Goal: Information Seeking & Learning: Learn about a topic

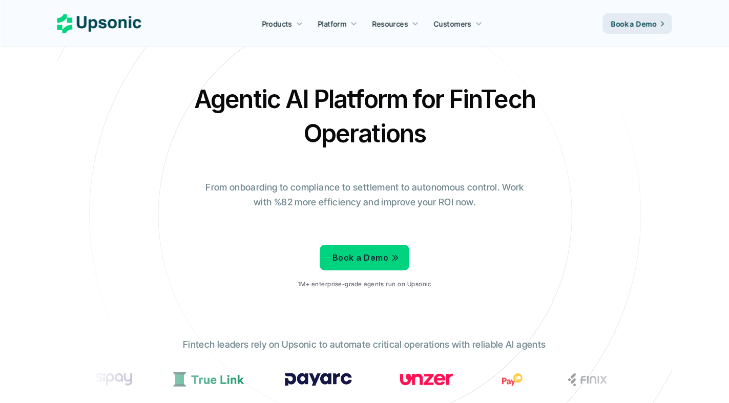
click at [311, 193] on p "From onboarding to compliance to settlement to autonomous control. Work with %8…" at bounding box center [364, 195] width 333 height 30
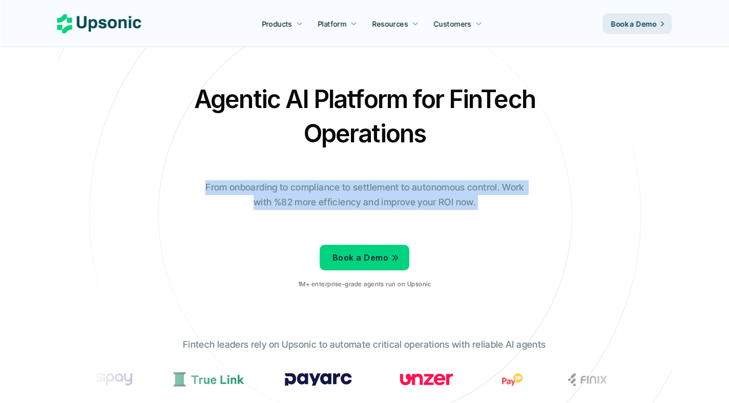
click at [311, 193] on p "From onboarding to compliance to settlement to autonomous control. Work with %8…" at bounding box center [364, 195] width 333 height 30
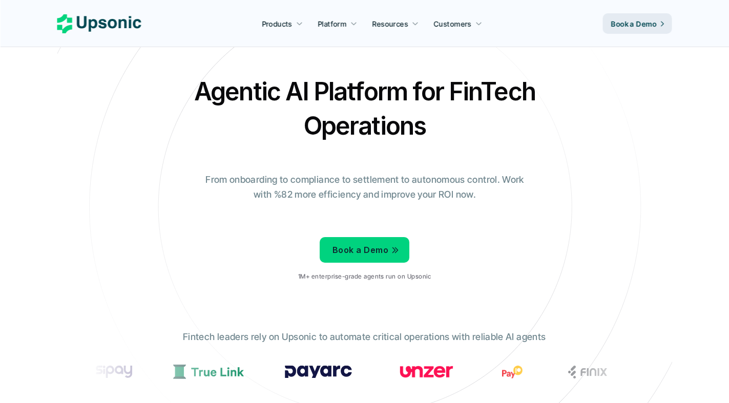
scroll to position [8, 0]
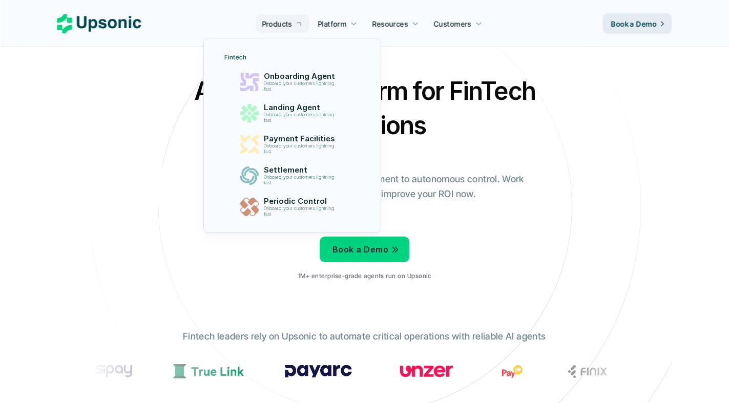
click at [283, 20] on p "Products" at bounding box center [277, 23] width 30 height 11
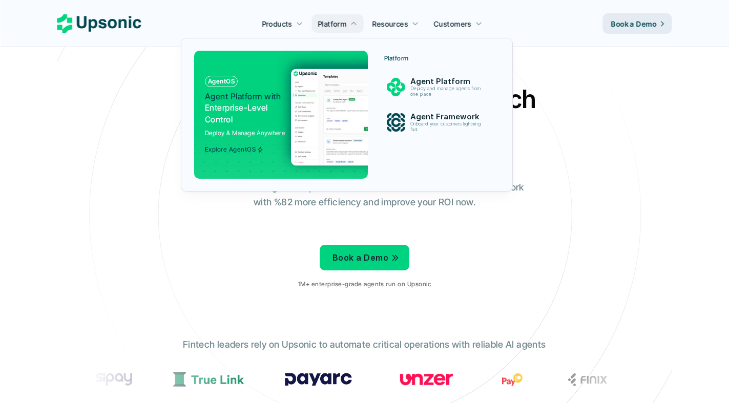
click at [330, 27] on div at bounding box center [347, 102] width 332 height 177
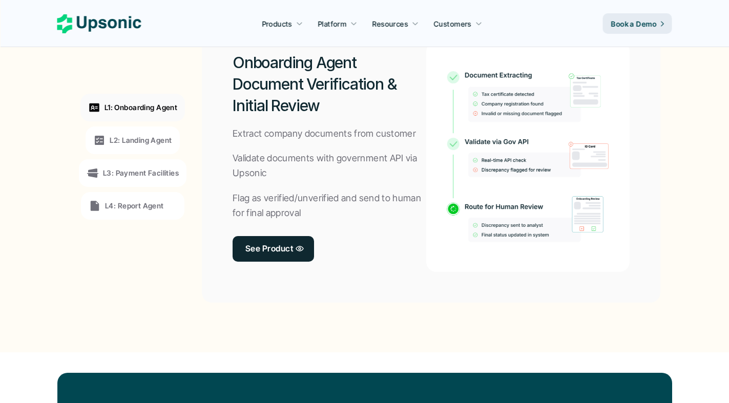
scroll to position [824, 0]
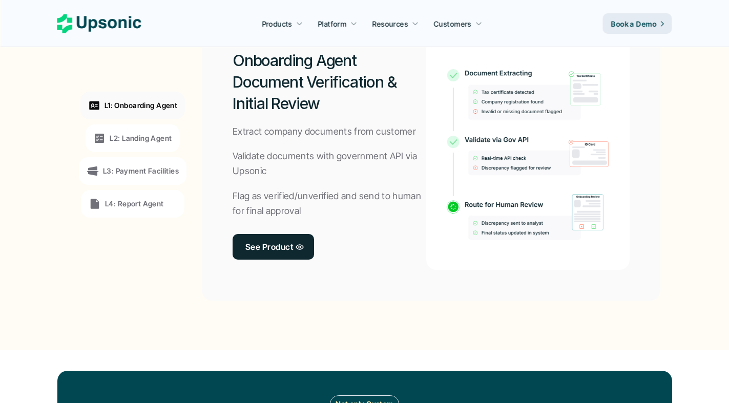
click at [275, 237] on link "See Product" at bounding box center [273, 247] width 81 height 26
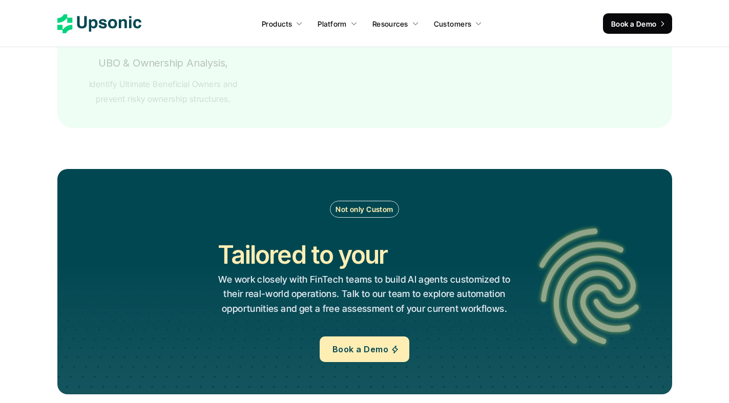
scroll to position [2006, 0]
